Goal: Task Accomplishment & Management: Manage account settings

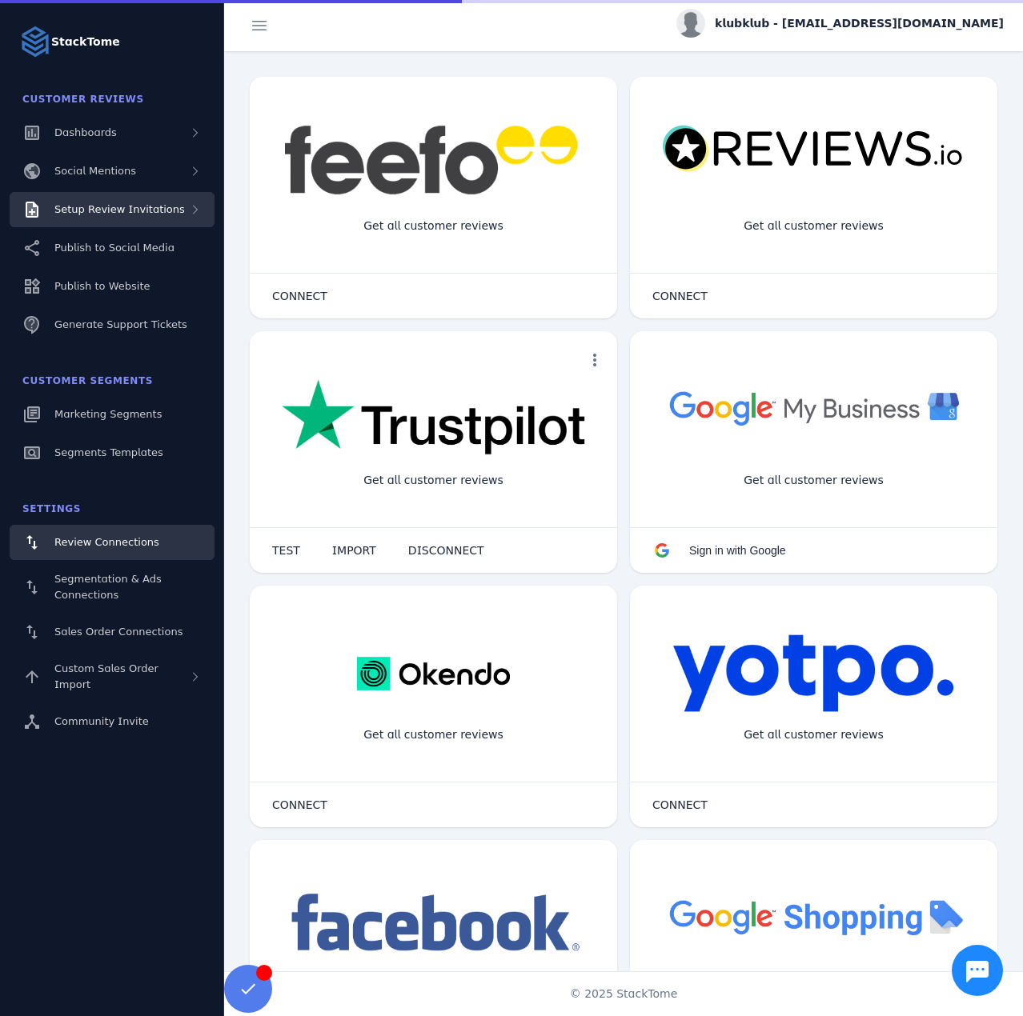
click at [128, 218] on div "Setup Review Invitations" at bounding box center [112, 209] width 205 height 35
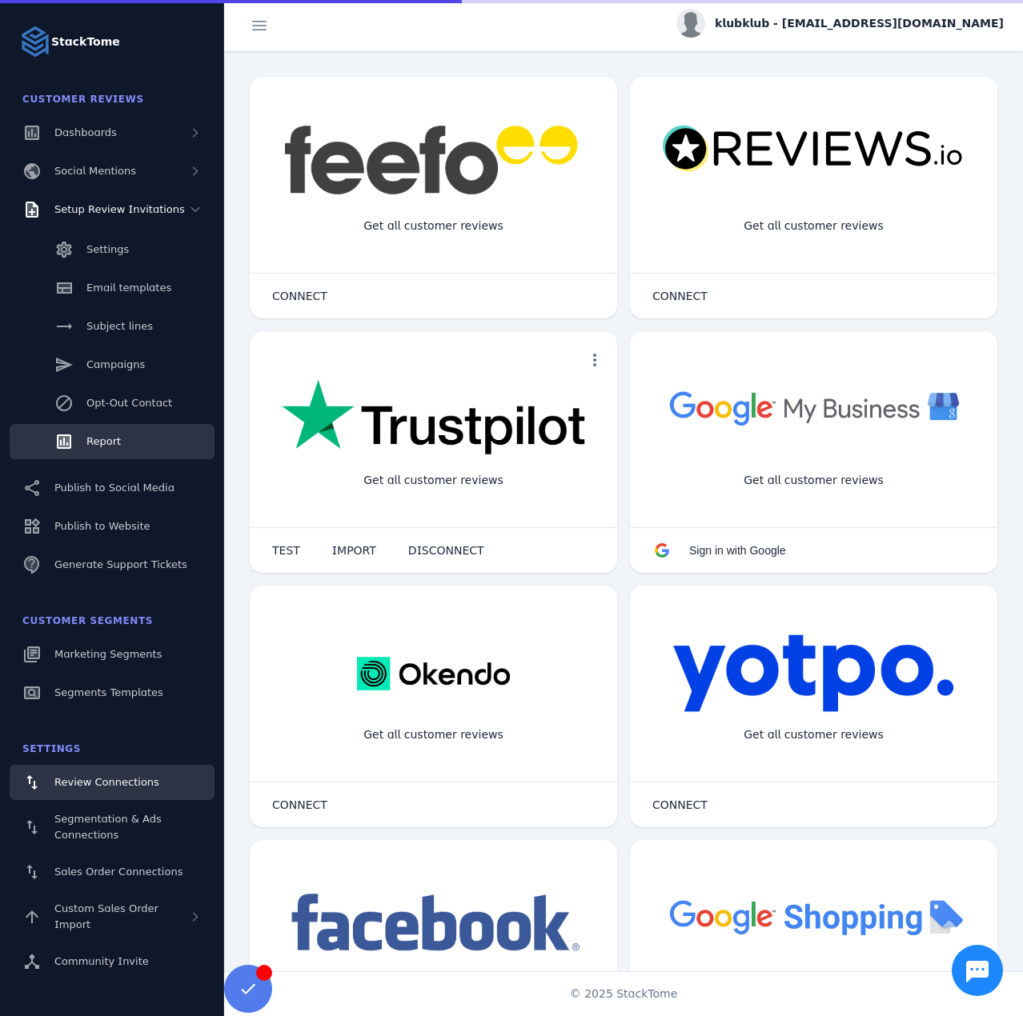
click at [122, 431] on link "Report" at bounding box center [112, 441] width 205 height 35
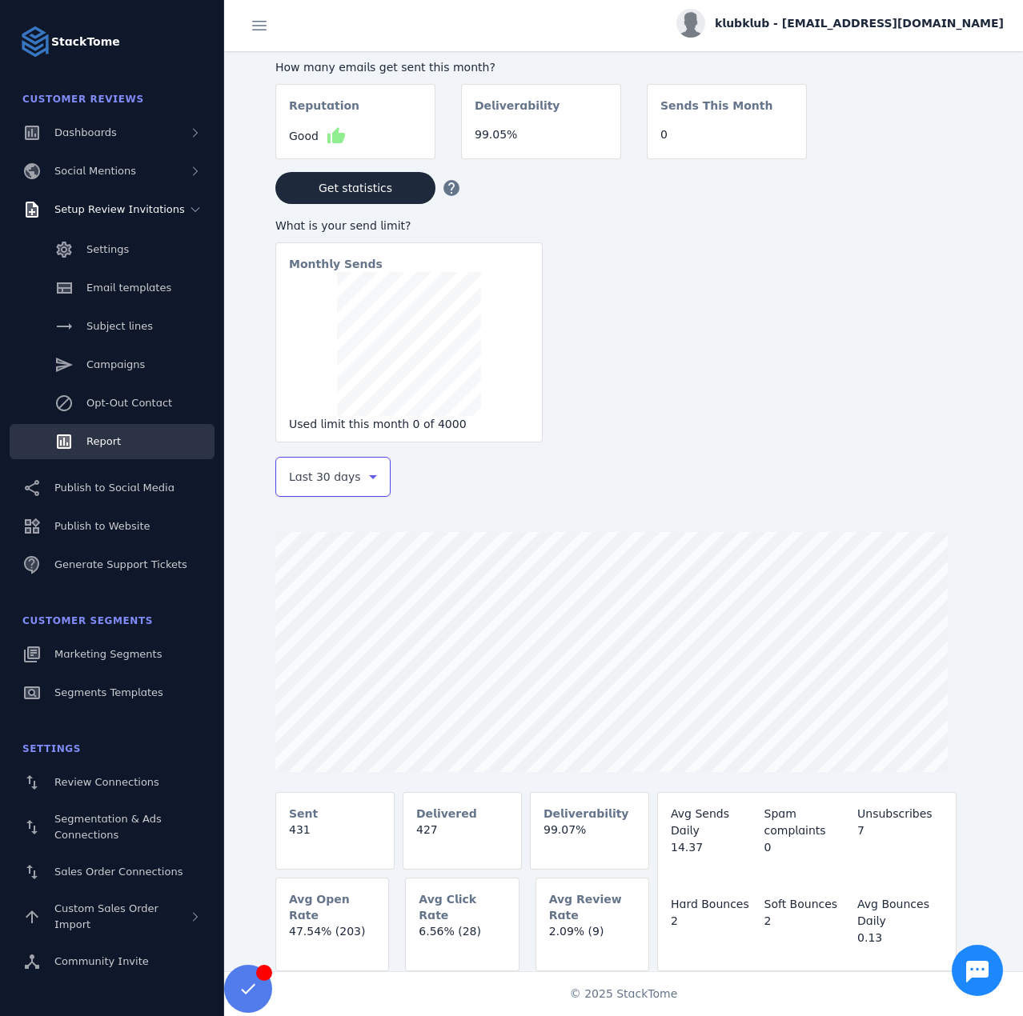
click at [334, 471] on span "Last 30 days" at bounding box center [325, 476] width 72 height 19
click at [334, 596] on span "Last 7 days" at bounding box center [320, 603] width 65 height 19
click at [925, 30] on span "klubklub - [EMAIL_ADDRESS][DOMAIN_NAME]" at bounding box center [858, 23] width 289 height 17
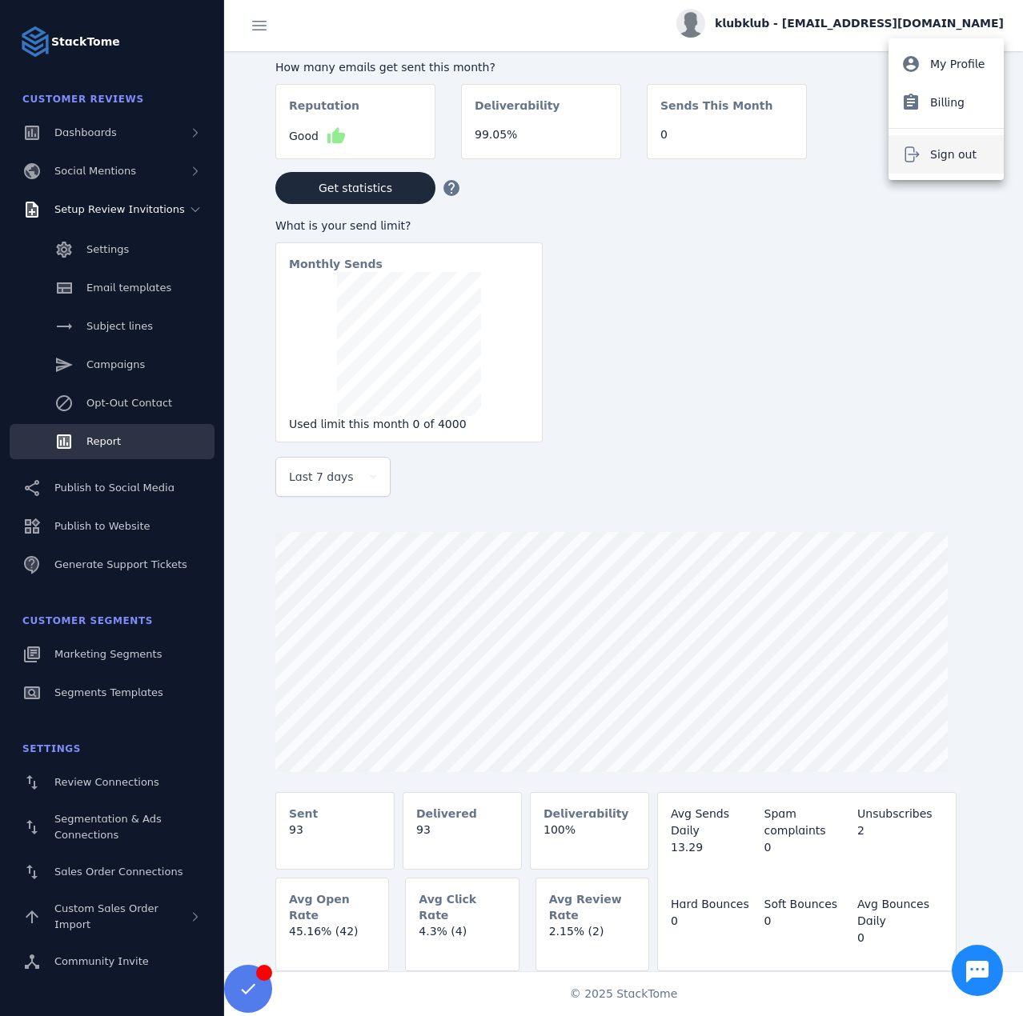
click at [952, 142] on button "Sign out" at bounding box center [945, 154] width 115 height 38
